Goal: Task Accomplishment & Management: Use online tool/utility

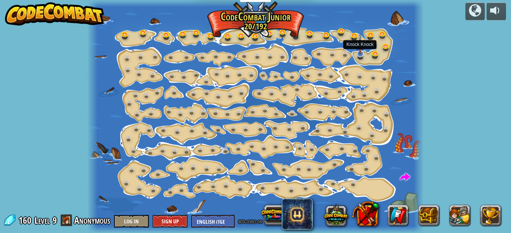
click at [359, 53] on img at bounding box center [359, 44] width 9 height 20
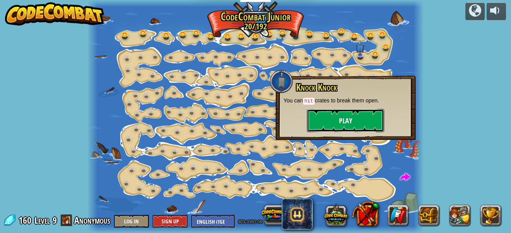
click at [319, 112] on button "Play" at bounding box center [345, 120] width 77 height 23
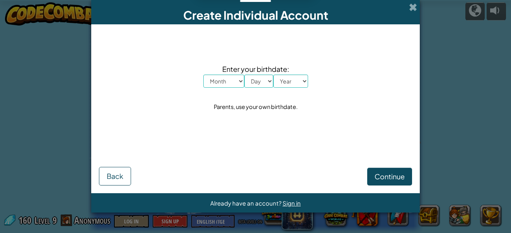
click at [239, 80] on select "Month January February March April May June July August September October Novem…" at bounding box center [223, 81] width 41 height 13
select select "1"
click at [203, 75] on select "Month January February March April May June July August September October Novem…" at bounding box center [223, 81] width 41 height 13
click at [263, 77] on select "Day 1 2 3 4 5 6 7 8 9 10 11 12 13 14 15 16 17 18 19 20 21 22 23 24 25 26 27 28 …" at bounding box center [258, 81] width 29 height 13
click at [270, 80] on select "Day 1 2 3 4 5 6 7 8 9 10 11 12 13 14 15 16 17 18 19 20 21 22 23 24 25 26 27 28 …" at bounding box center [258, 81] width 29 height 13
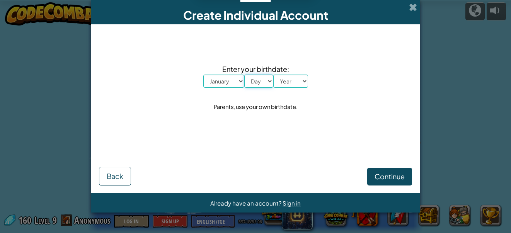
select select "30"
click at [244, 75] on select "Day 1 2 3 4 5 6 7 8 9 10 11 12 13 14 15 16 17 18 19 20 21 22 23 24 25 26 27 28 …" at bounding box center [258, 81] width 29 height 13
click at [295, 77] on select "Year [DATE] 2024 2023 2022 2021 2020 2019 2018 2017 2016 2015 2014 2013 2012 20…" at bounding box center [290, 81] width 35 height 13
select select "1987"
click at [273, 75] on select "Year [DATE] 2024 2023 2022 2021 2020 2019 2018 2017 2016 2015 2014 2013 2012 20…" at bounding box center [290, 81] width 35 height 13
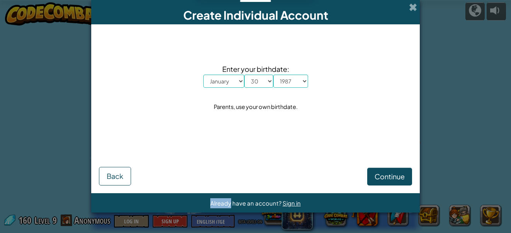
click at [290, 154] on div "Continue Back" at bounding box center [255, 164] width 313 height 42
click at [391, 178] on span "Continue" at bounding box center [389, 176] width 30 height 9
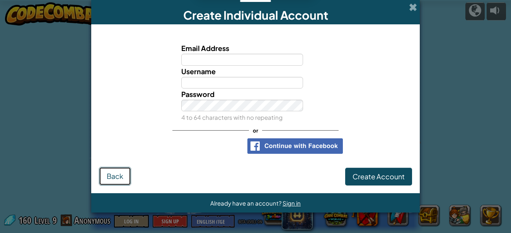
click at [115, 174] on span "Back" at bounding box center [115, 176] width 17 height 9
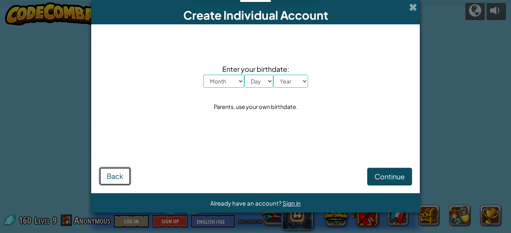
click at [115, 174] on span "Back" at bounding box center [115, 176] width 17 height 9
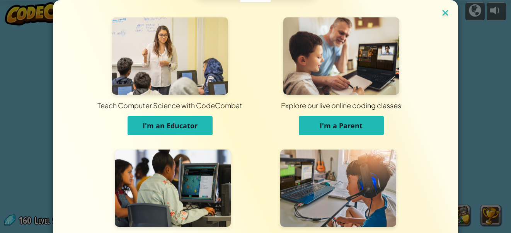
click at [445, 14] on img at bounding box center [445, 14] width 10 height 12
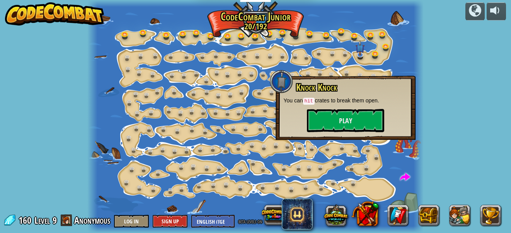
click at [280, 116] on div "Knock Knock You can hit crates to break them open. Play" at bounding box center [345, 108] width 140 height 64
click at [290, 44] on div at bounding box center [255, 116] width 336 height 233
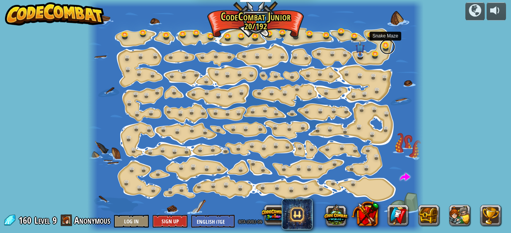
click at [382, 44] on link at bounding box center [386, 46] width 15 height 15
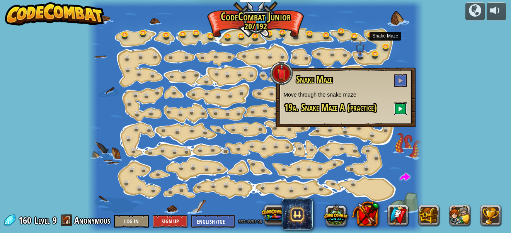
click at [399, 107] on span at bounding box center [399, 108] width 5 height 5
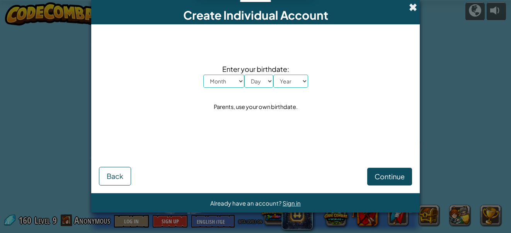
click at [414, 6] on span at bounding box center [413, 7] width 8 height 8
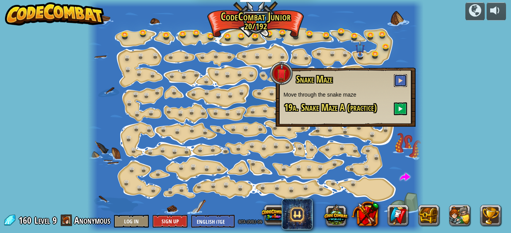
click at [403, 76] on button at bounding box center [400, 80] width 13 height 13
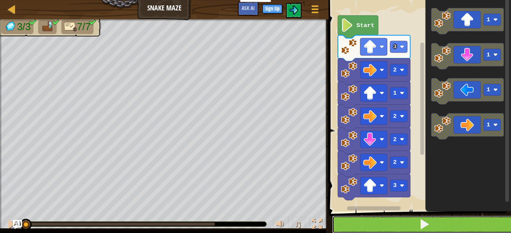
click at [407, 229] on button at bounding box center [424, 225] width 185 height 18
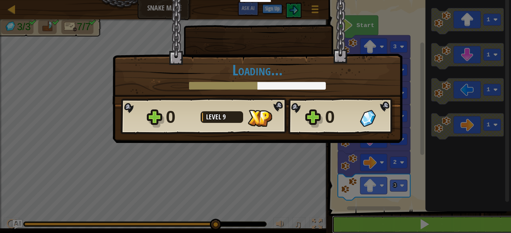
scroll to position [0, 0]
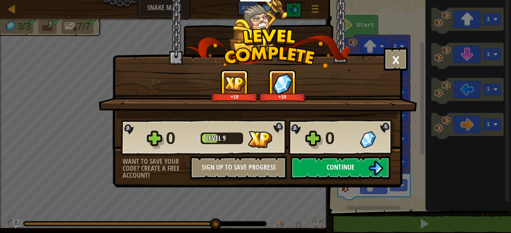
click at [348, 165] on span "Continue" at bounding box center [340, 167] width 28 height 10
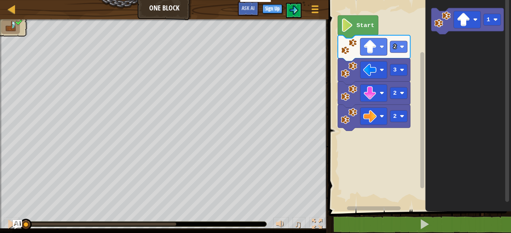
click at [357, 22] on text "Start" at bounding box center [366, 25] width 18 height 7
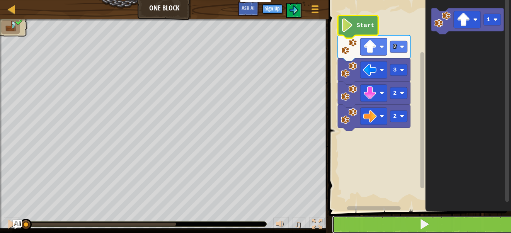
click at [416, 223] on button at bounding box center [424, 225] width 185 height 18
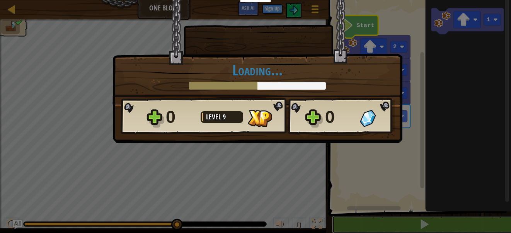
scroll to position [0, 0]
